Goal: Transaction & Acquisition: Purchase product/service

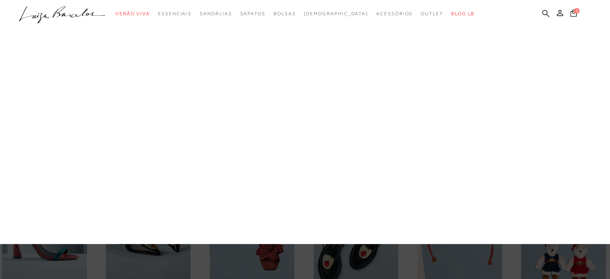
click at [0, 0] on link "Bolsas" at bounding box center [0, 0] width 0 height 0
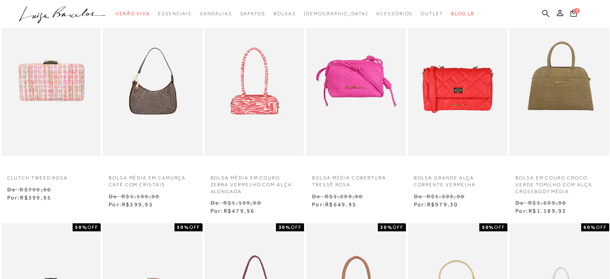
scroll to position [160, 0]
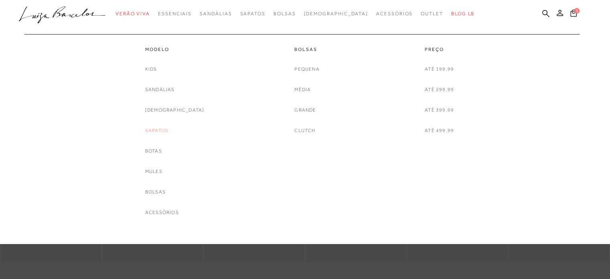
click at [168, 129] on link "Sapatos" at bounding box center [156, 130] width 23 height 8
click at [438, 91] on link "Até 299,99" at bounding box center [439, 89] width 29 height 8
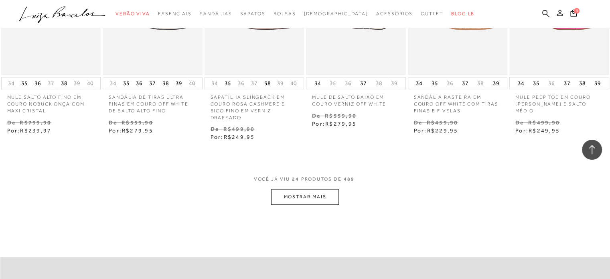
scroll to position [802, 0]
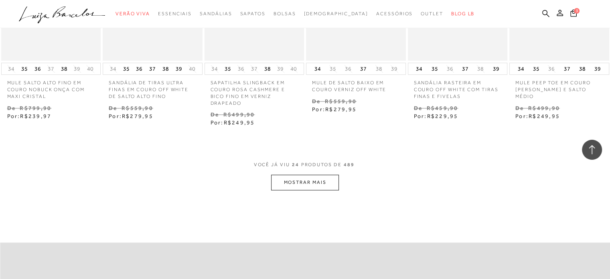
click at [323, 177] on button "MOSTRAR MAIS" at bounding box center [304, 182] width 67 height 16
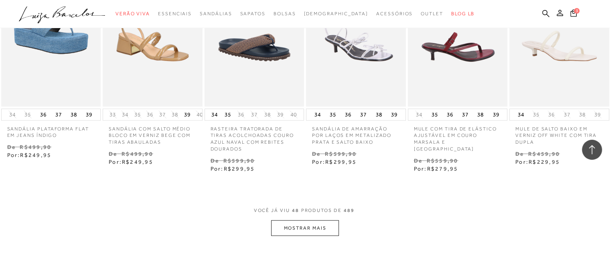
scroll to position [1644, 0]
click at [316, 220] on button "MOSTRAR MAIS" at bounding box center [304, 228] width 67 height 16
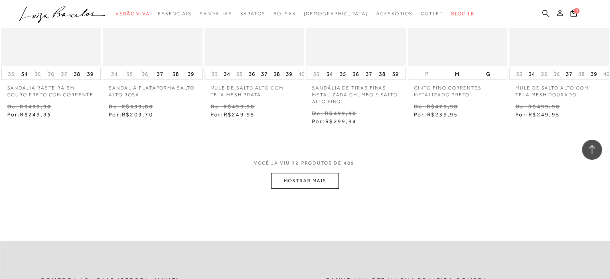
scroll to position [2567, 0]
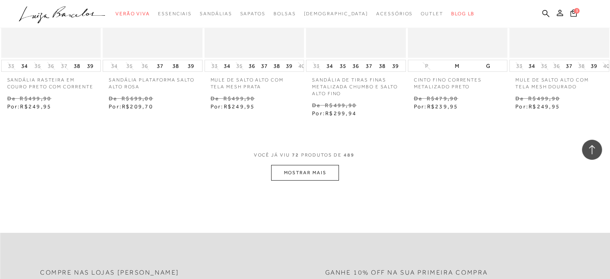
click at [311, 165] on button "MOSTRAR MAIS" at bounding box center [304, 173] width 67 height 16
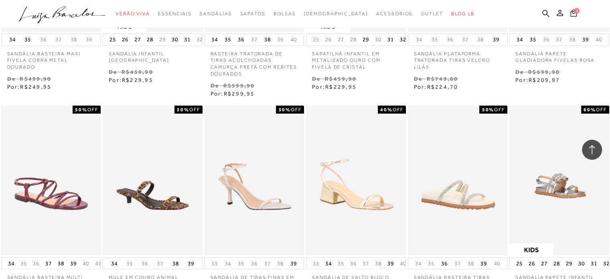
scroll to position [3369, 0]
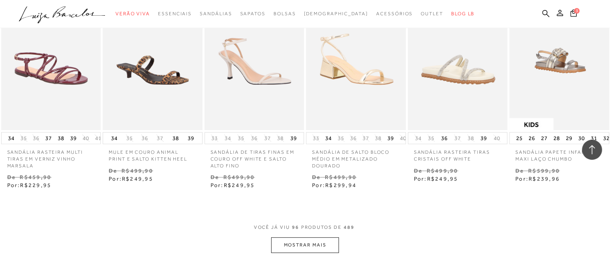
click at [312, 237] on button "MOSTRAR MAIS" at bounding box center [304, 245] width 67 height 16
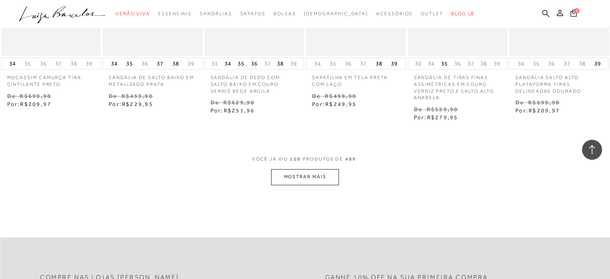
scroll to position [4291, 0]
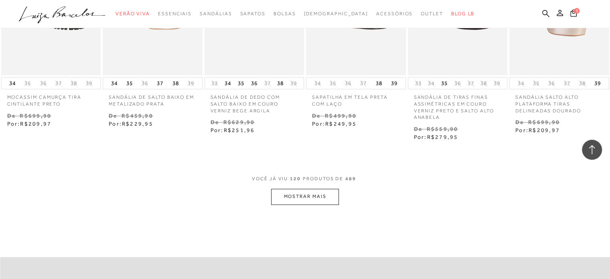
click at [326, 189] on button "MOSTRAR MAIS" at bounding box center [304, 197] width 67 height 16
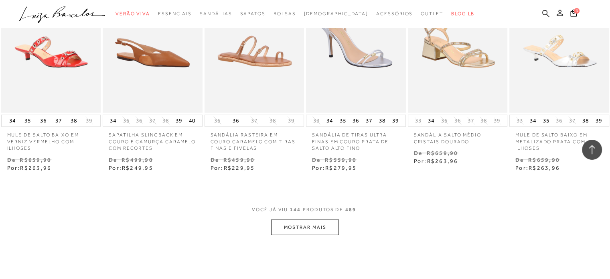
scroll to position [5134, 0]
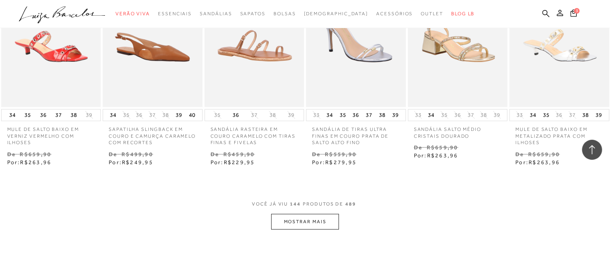
click at [298, 214] on button "MOSTRAR MAIS" at bounding box center [304, 222] width 67 height 16
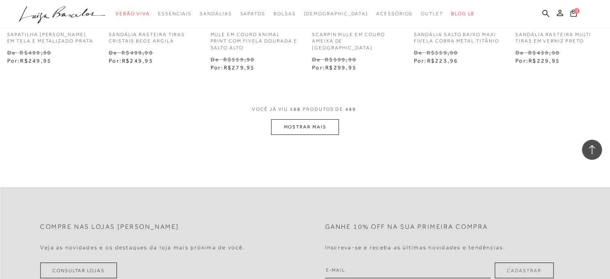
scroll to position [6096, 0]
click at [317, 119] on button "MOSTRAR MAIS" at bounding box center [304, 127] width 67 height 16
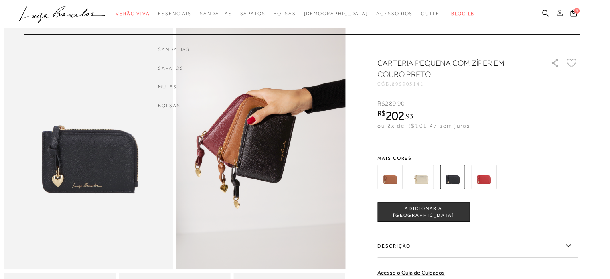
scroll to position [40, 0]
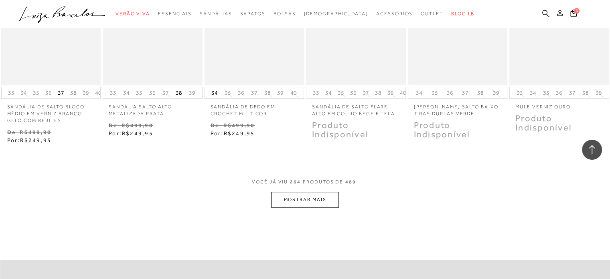
scroll to position [9505, 0]
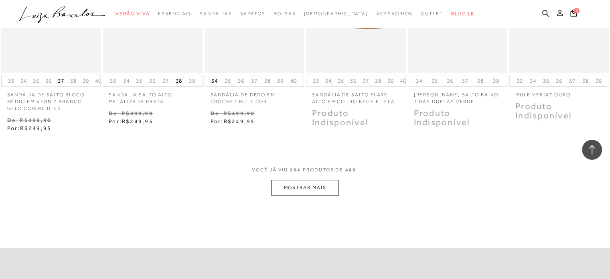
click at [289, 195] on button "MOSTRAR MAIS" at bounding box center [304, 188] width 67 height 16
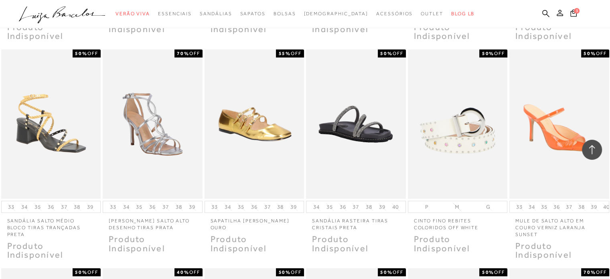
scroll to position [9626, 0]
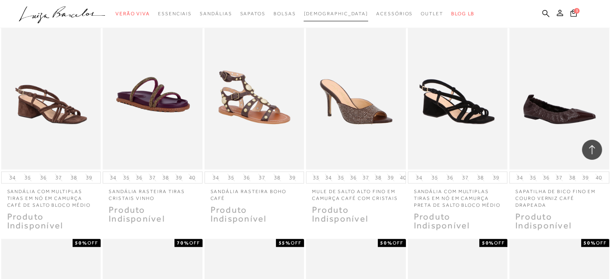
click at [336, 12] on span "[DEMOGRAPHIC_DATA]" at bounding box center [336, 14] width 65 height 6
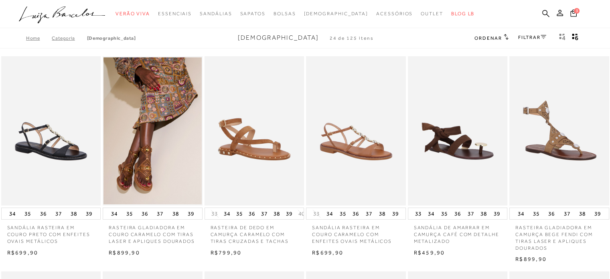
click at [537, 38] on link "FILTRAR" at bounding box center [532, 37] width 28 height 6
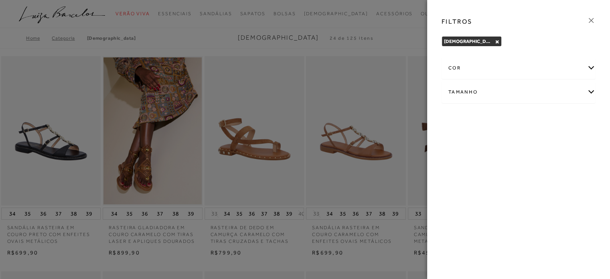
click at [589, 21] on icon at bounding box center [591, 20] width 9 height 9
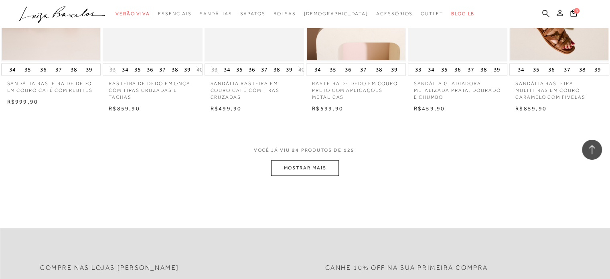
scroll to position [762, 0]
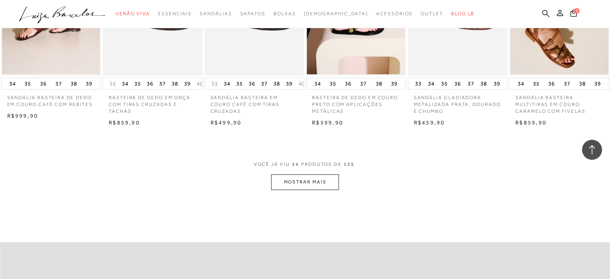
click at [310, 181] on button "MOSTRAR MAIS" at bounding box center [304, 182] width 67 height 16
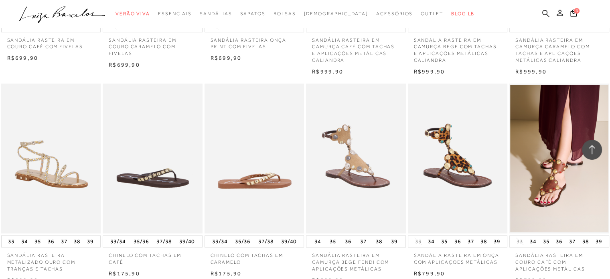
scroll to position [1283, 0]
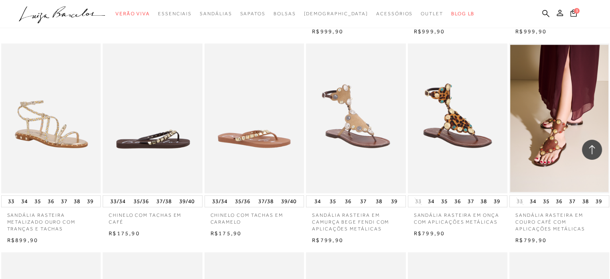
click at [169, 115] on img at bounding box center [152, 118] width 99 height 150
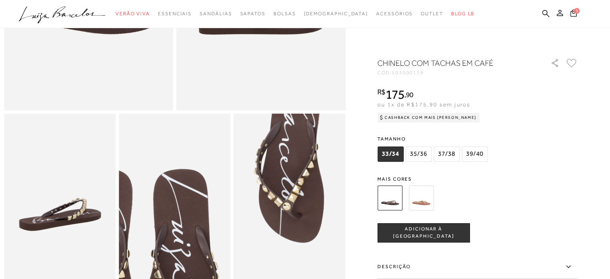
scroll to position [201, 0]
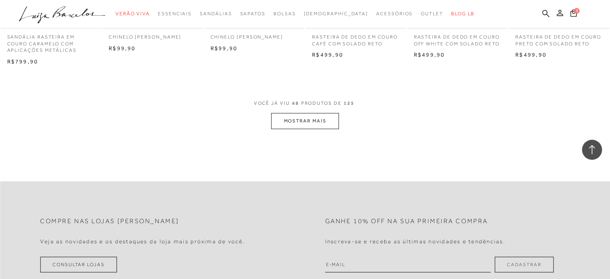
scroll to position [1685, 0]
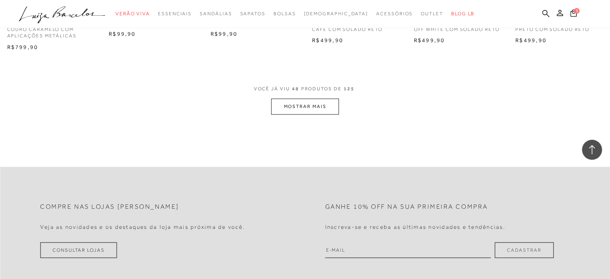
click at [304, 112] on button "MOSTRAR MAIS" at bounding box center [304, 107] width 67 height 16
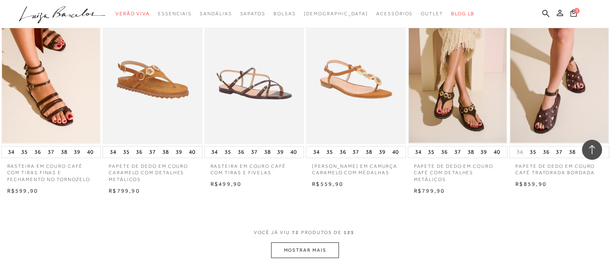
scroll to position [2447, 0]
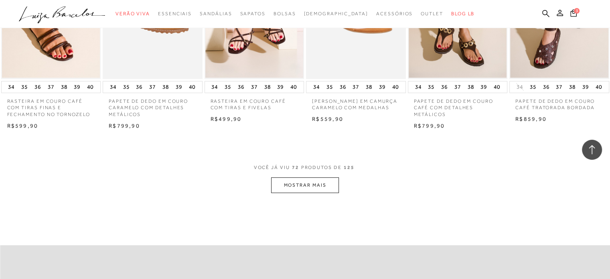
click at [329, 183] on button "MOSTRAR MAIS" at bounding box center [304, 185] width 67 height 16
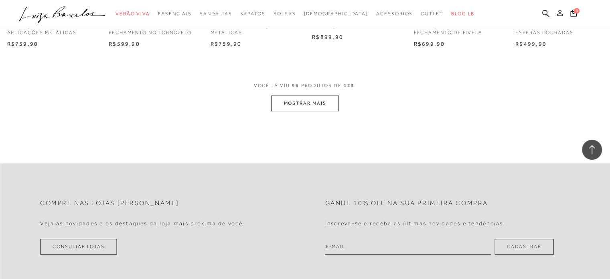
scroll to position [3329, 0]
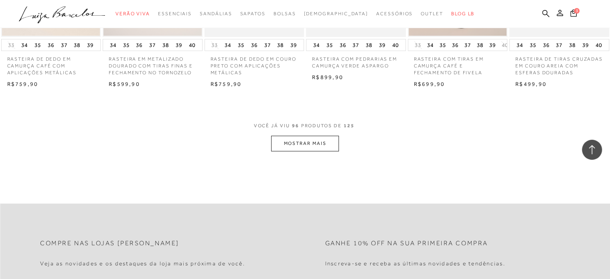
click at [320, 139] on button "MOSTRAR MAIS" at bounding box center [304, 144] width 67 height 16
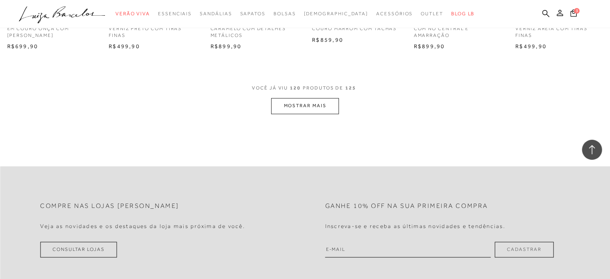
scroll to position [4211, 0]
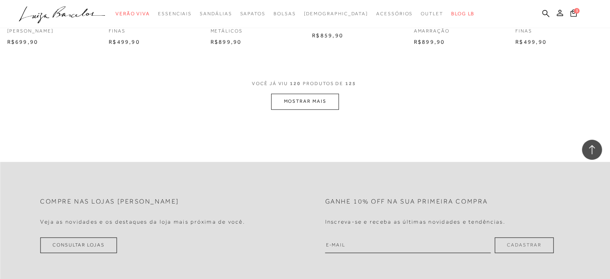
click at [325, 109] on button "MOSTRAR MAIS" at bounding box center [304, 101] width 67 height 16
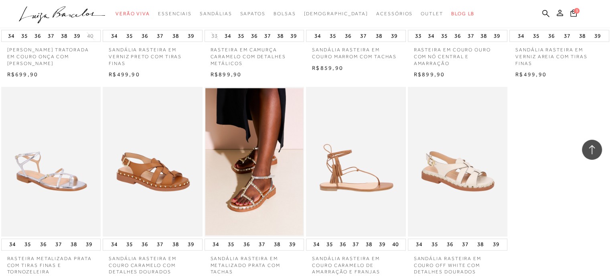
scroll to position [4171, 0]
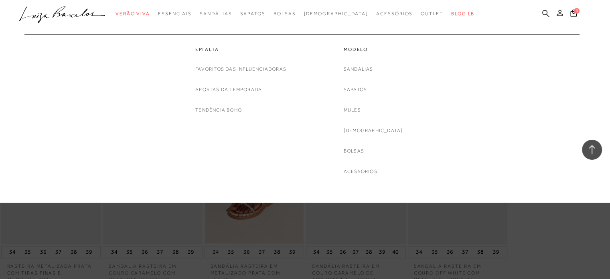
click at [147, 14] on span "Verão Viva" at bounding box center [133, 14] width 34 height 6
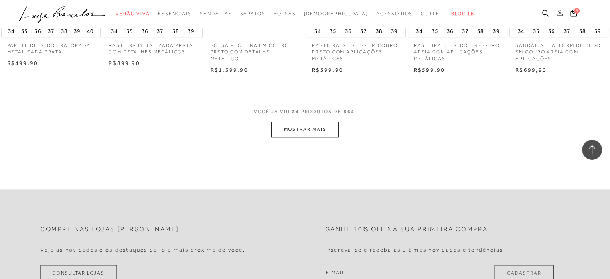
scroll to position [842, 0]
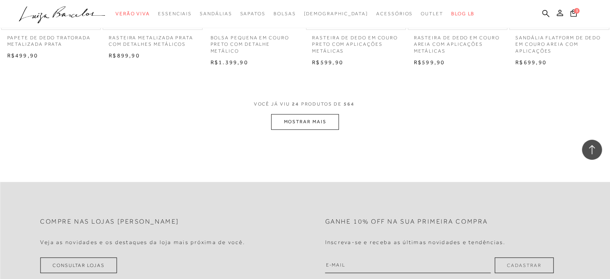
click at [297, 121] on button "MOSTRAR MAIS" at bounding box center [304, 122] width 67 height 16
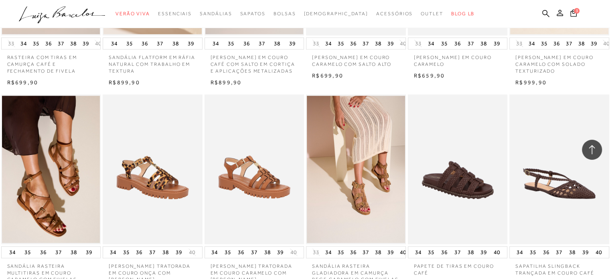
scroll to position [1243, 0]
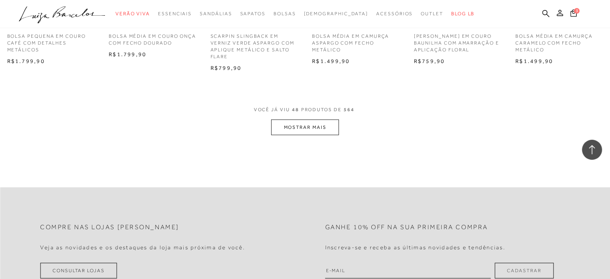
scroll to position [1685, 0]
click at [308, 133] on button "MOSTRAR MAIS" at bounding box center [304, 127] width 67 height 16
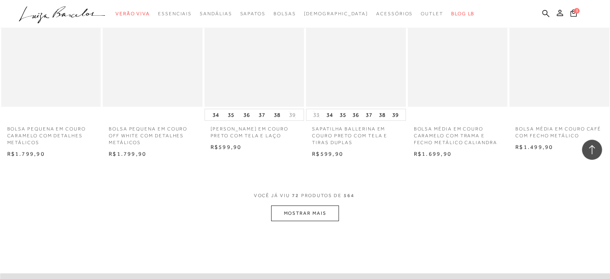
scroll to position [2447, 0]
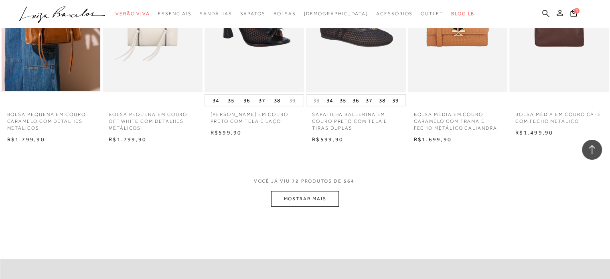
click at [294, 207] on button "MOSTRAR MAIS" at bounding box center [304, 199] width 67 height 16
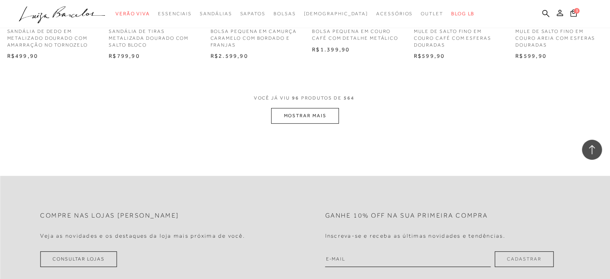
scroll to position [3369, 0]
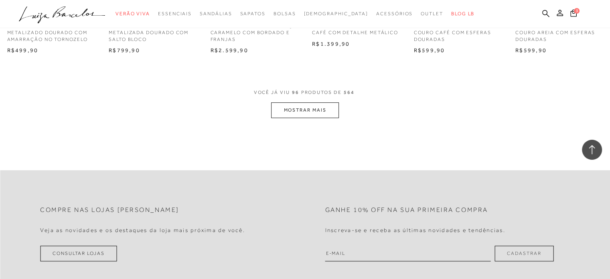
click at [300, 118] on button "MOSTRAR MAIS" at bounding box center [304, 110] width 67 height 16
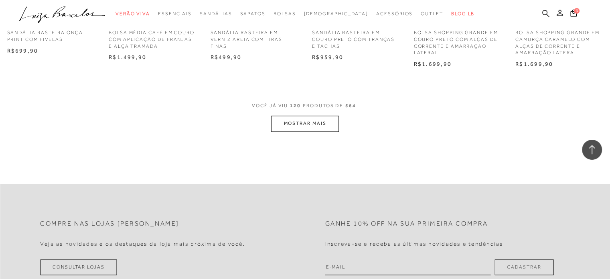
scroll to position [4211, 0]
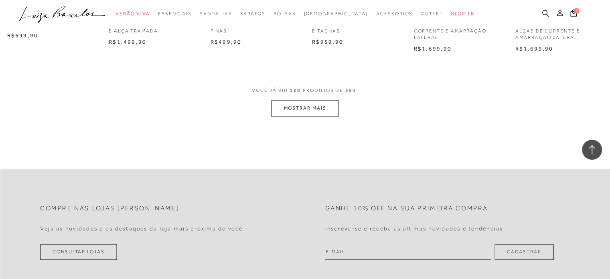
click at [298, 116] on button "MOSTRAR MAIS" at bounding box center [304, 108] width 67 height 16
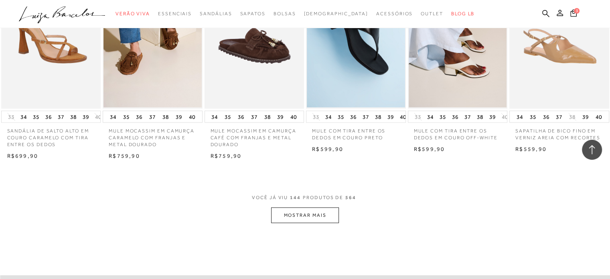
scroll to position [4973, 0]
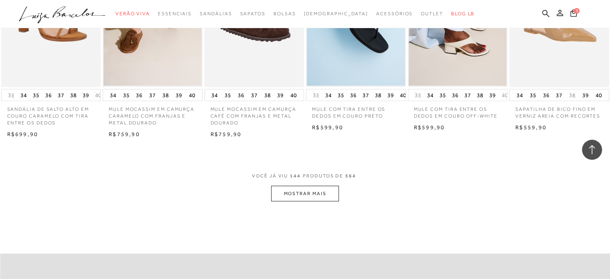
click at [326, 201] on button "MOSTRAR MAIS" at bounding box center [304, 194] width 67 height 16
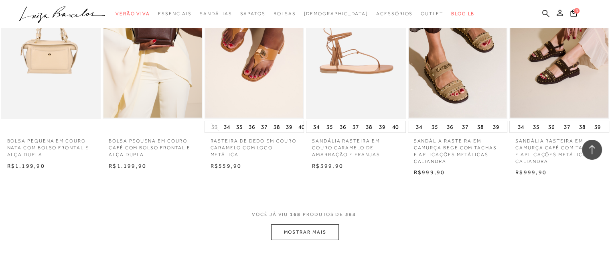
scroll to position [5856, 0]
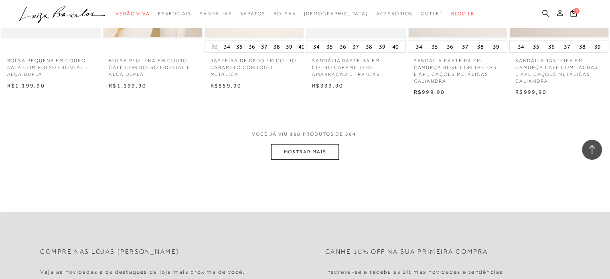
click at [310, 160] on button "MOSTRAR MAIS" at bounding box center [304, 152] width 67 height 16
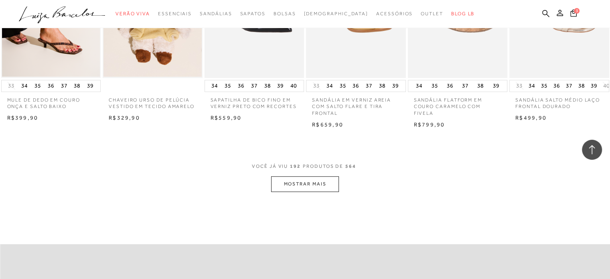
scroll to position [6698, 0]
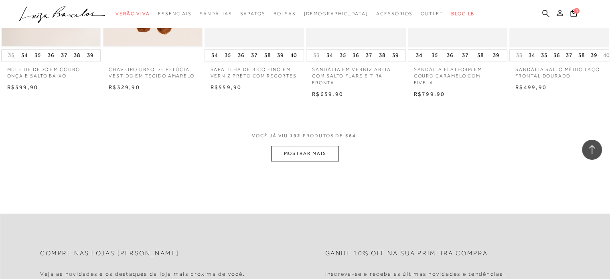
click at [313, 161] on button "MOSTRAR MAIS" at bounding box center [304, 154] width 67 height 16
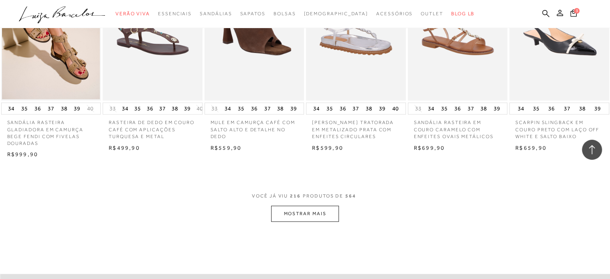
scroll to position [7500, 0]
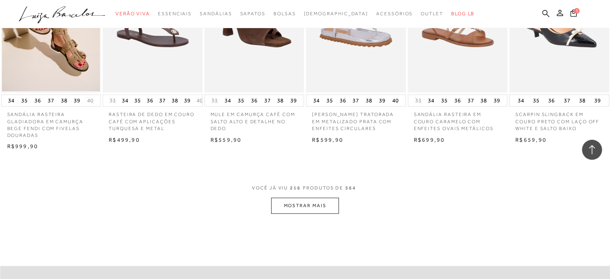
click at [318, 213] on button "MOSTRAR MAIS" at bounding box center [304, 205] width 67 height 16
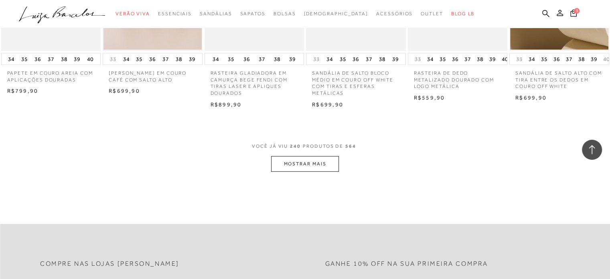
scroll to position [8382, 0]
click at [304, 171] on button "MOSTRAR MAIS" at bounding box center [304, 164] width 67 height 16
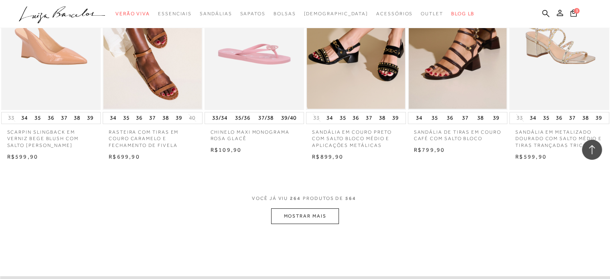
scroll to position [9265, 0]
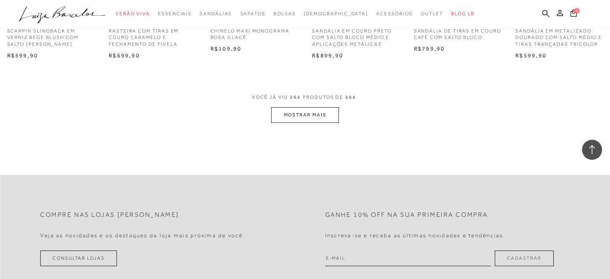
click at [308, 123] on button "MOSTRAR MAIS" at bounding box center [304, 115] width 67 height 16
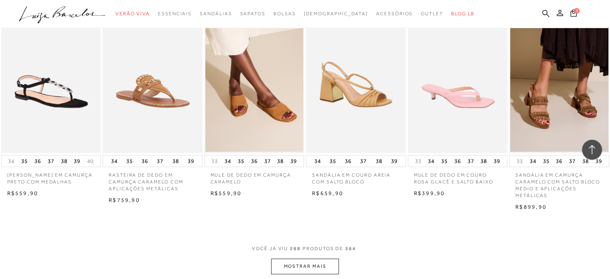
scroll to position [10027, 0]
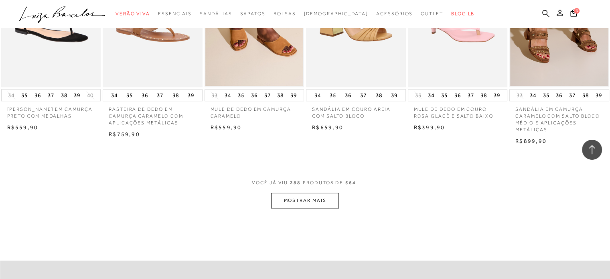
click at [316, 208] on button "MOSTRAR MAIS" at bounding box center [304, 201] width 67 height 16
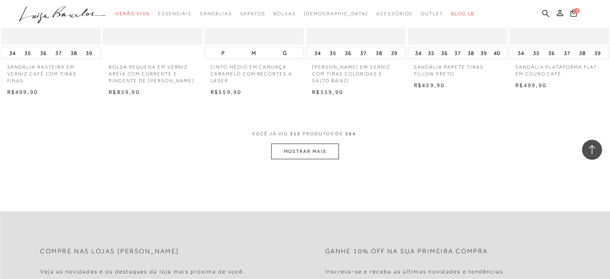
scroll to position [10909, 0]
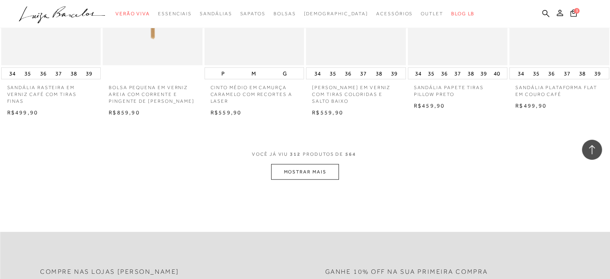
click at [308, 180] on button "MOSTRAR MAIS" at bounding box center [304, 172] width 67 height 16
